Goal: Transaction & Acquisition: Purchase product/service

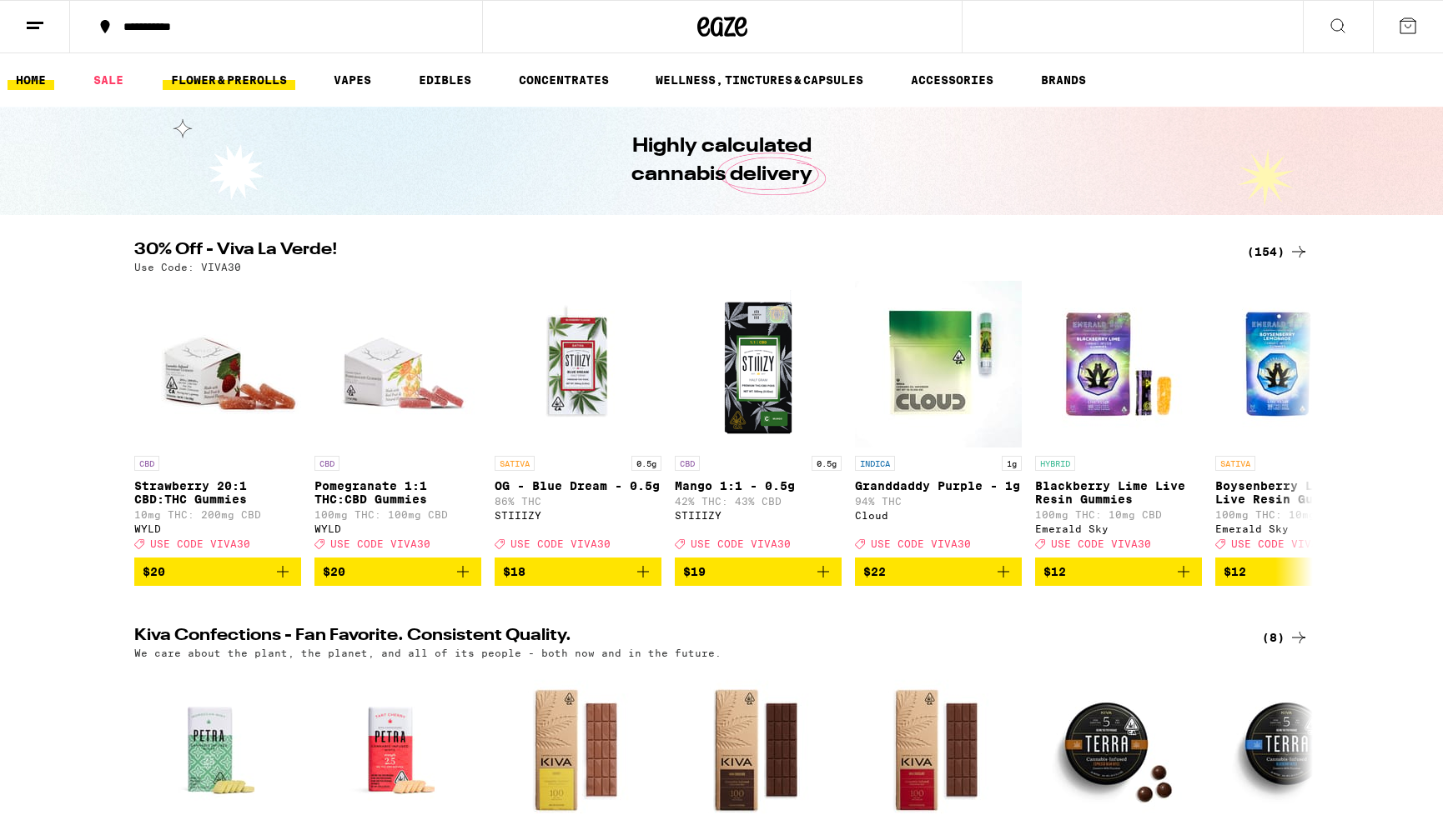
click at [239, 74] on link "FLOWER & PREROLLS" at bounding box center [229, 79] width 133 height 20
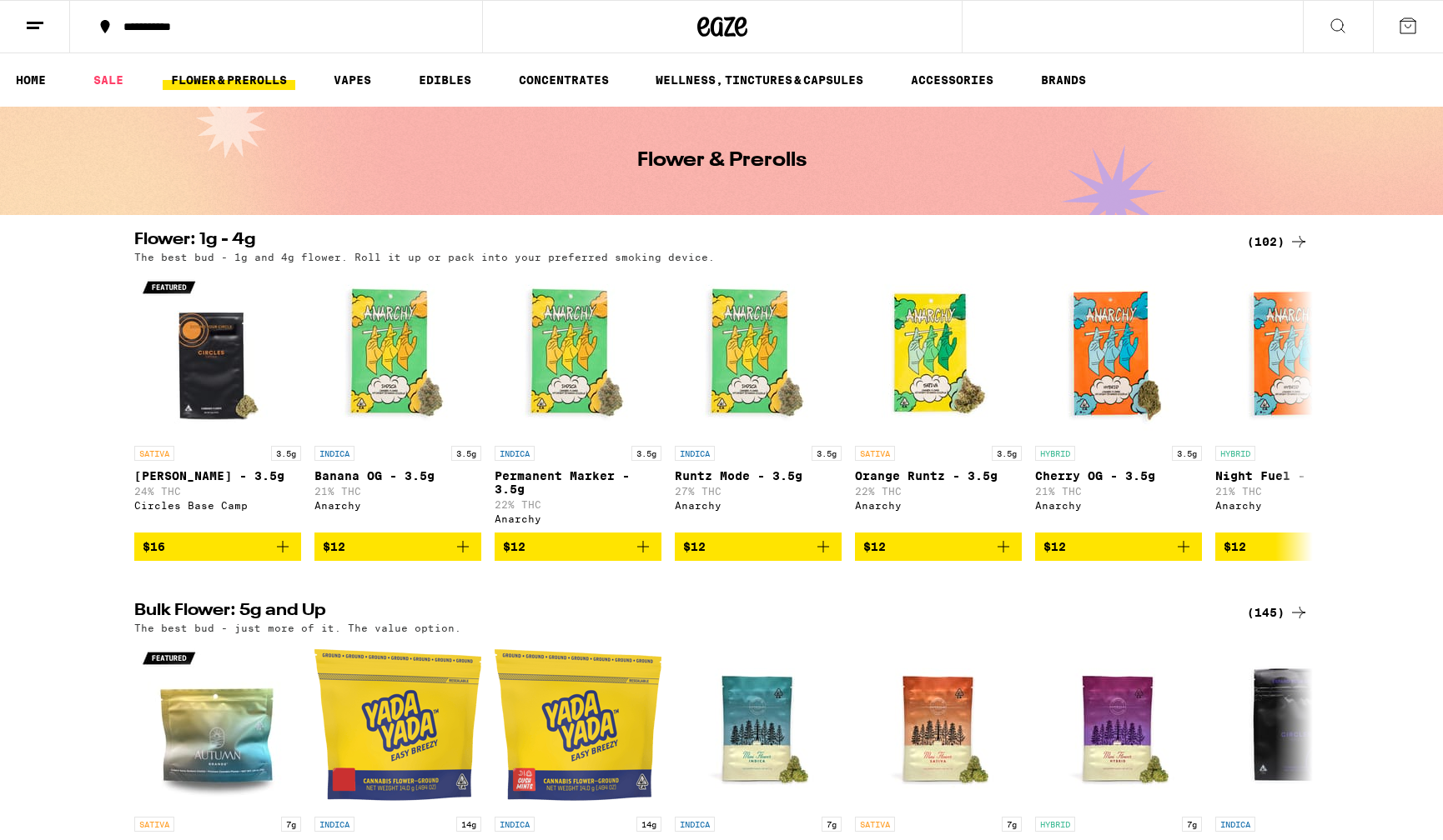
click at [1271, 241] on div "(102)" at bounding box center [1277, 241] width 62 height 20
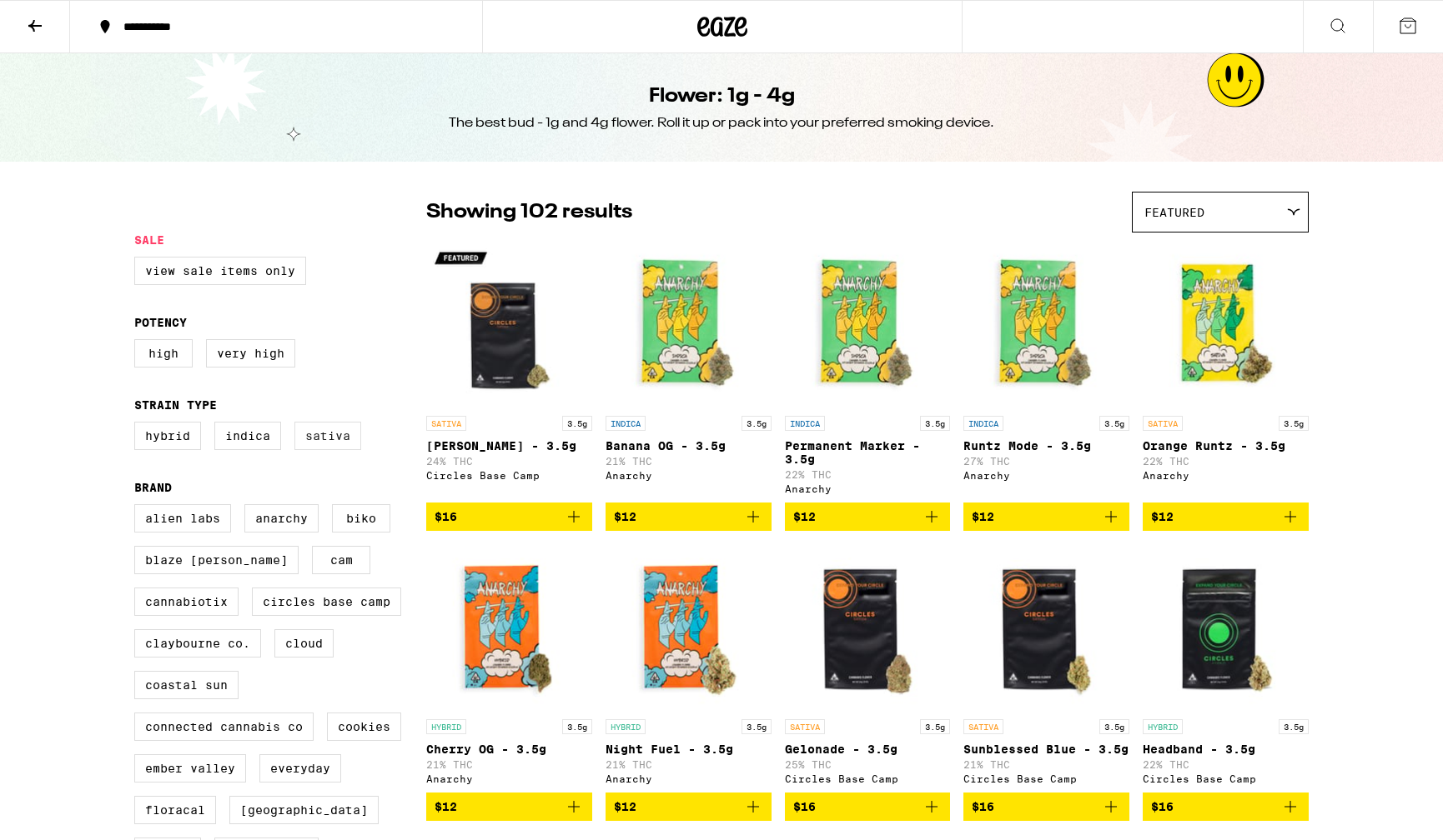
click at [334, 443] on label "Sativa" at bounding box center [328, 436] width 66 height 28
click at [139, 425] on input "Sativa" at bounding box center [138, 424] width 1 height 1
checkbox input "true"
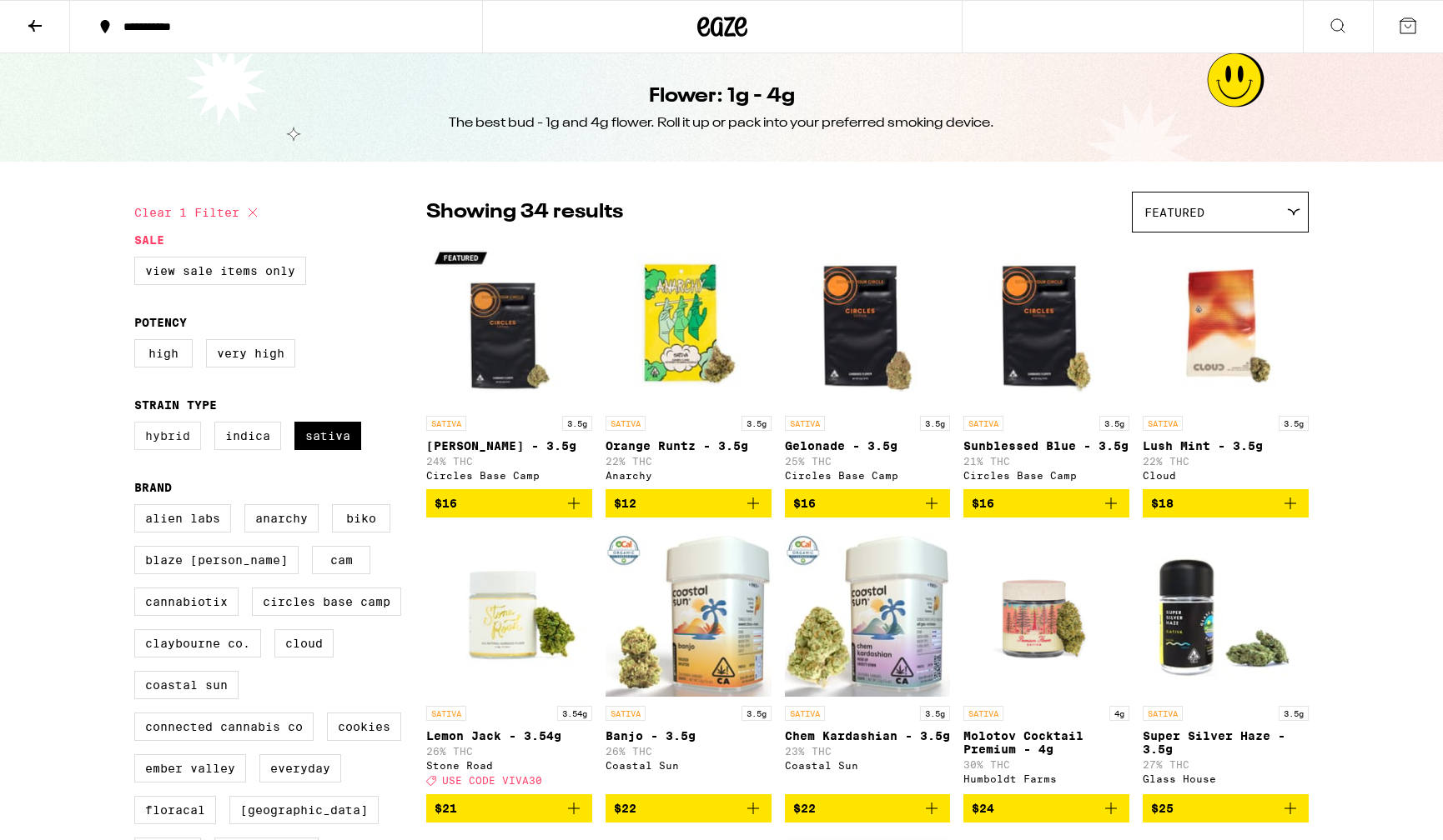
click at [166, 442] on label "Hybrid" at bounding box center [167, 436] width 66 height 28
click at [139, 425] on input "Hybrid" at bounding box center [138, 424] width 1 height 1
checkbox input "true"
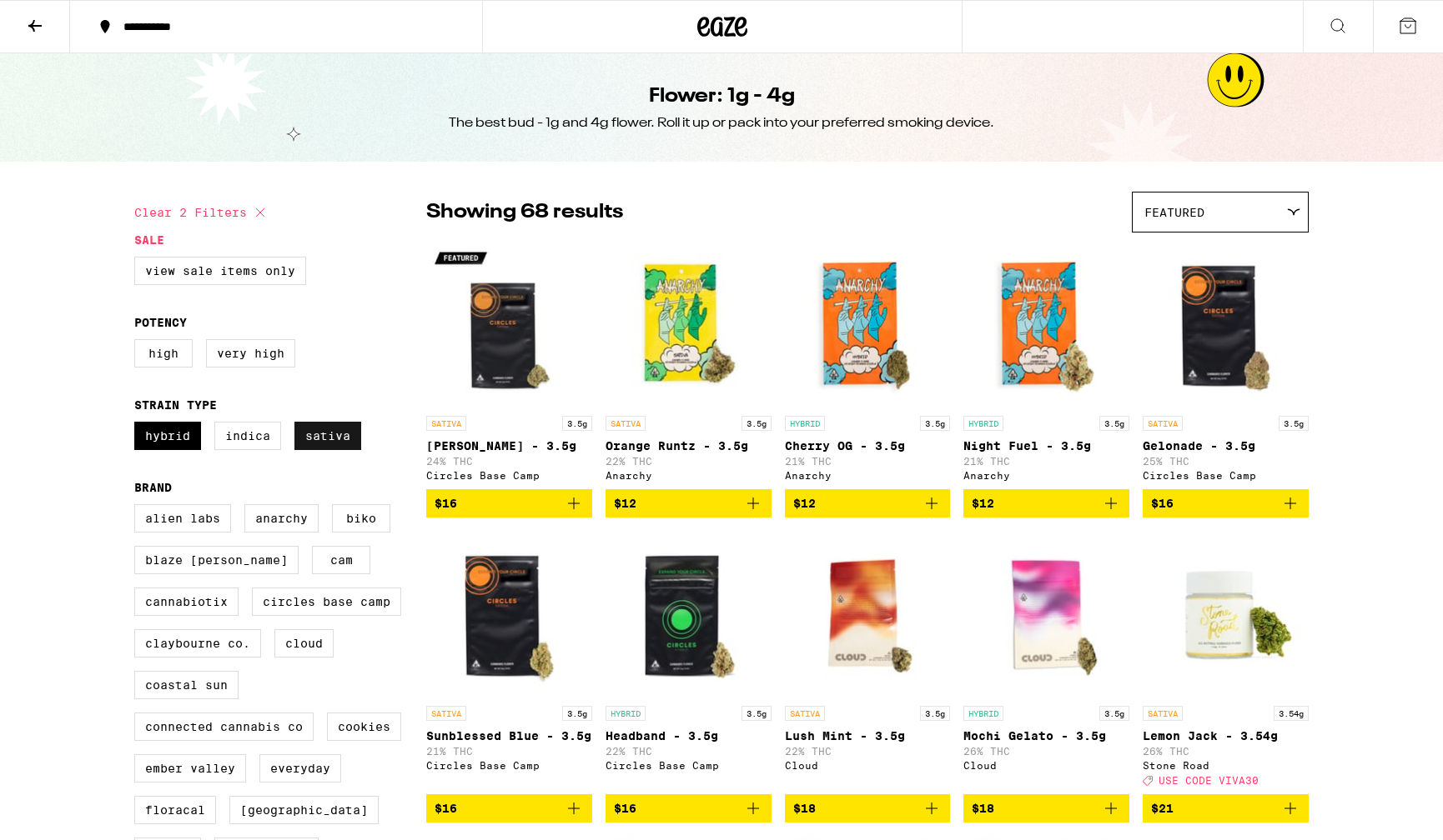
click at [346, 447] on label "Sativa" at bounding box center [328, 436] width 66 height 28
click at [139, 425] on input "Sativa" at bounding box center [138, 424] width 1 height 1
checkbox input "false"
